Goal: Navigation & Orientation: Find specific page/section

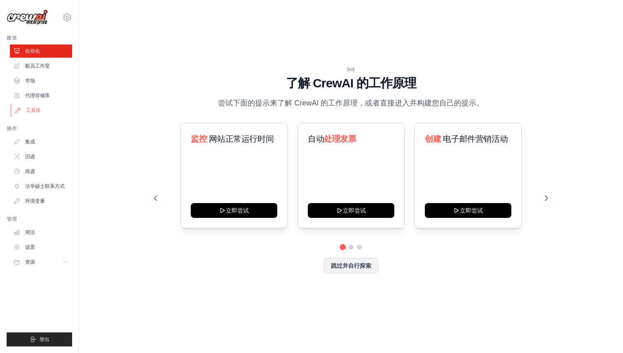
click at [38, 111] on font "工具库" at bounding box center [33, 111] width 15 height 6
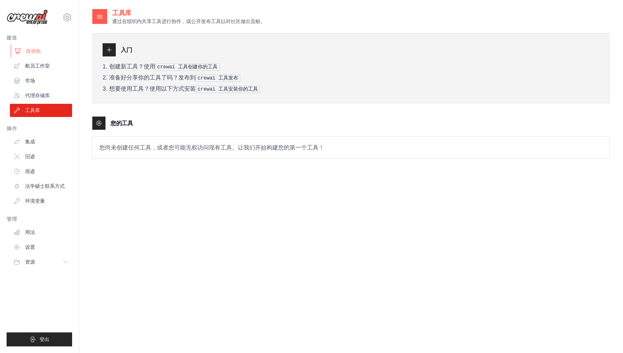
click at [40, 50] on link "自动化" at bounding box center [42, 50] width 62 height 13
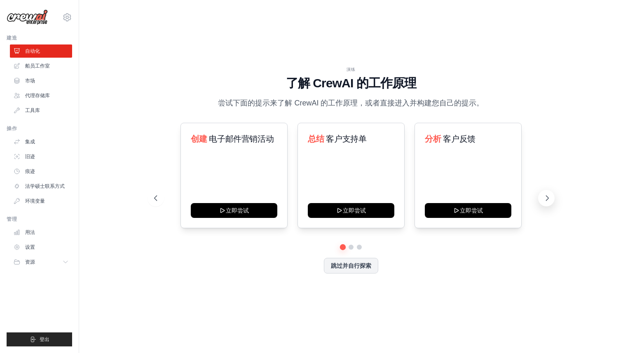
click at [549, 199] on icon at bounding box center [547, 198] width 8 height 8
click at [361, 259] on button "跳过并自行探索" at bounding box center [351, 265] width 54 height 16
